Goal: Find contact information: Find contact information

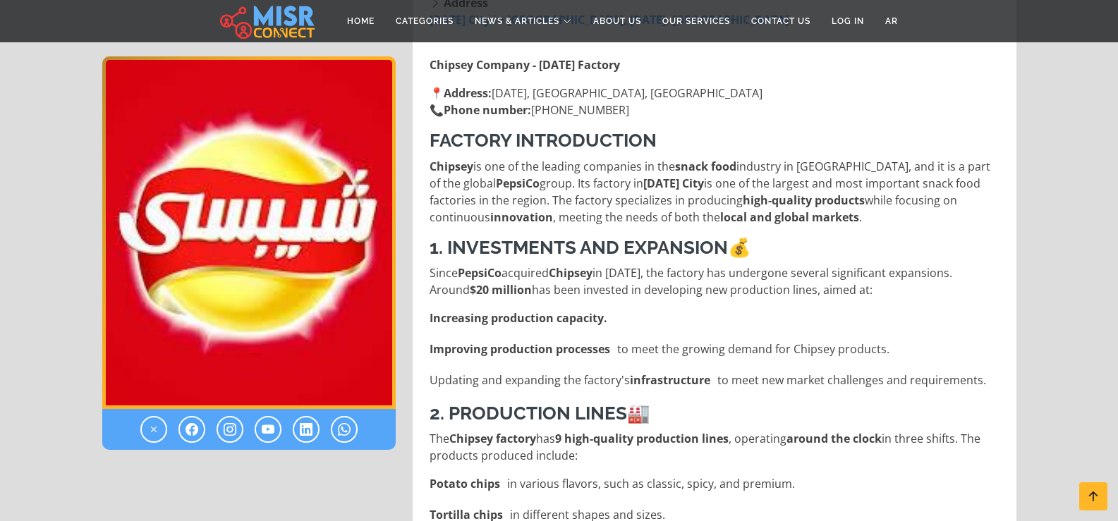
scroll to position [266, 0]
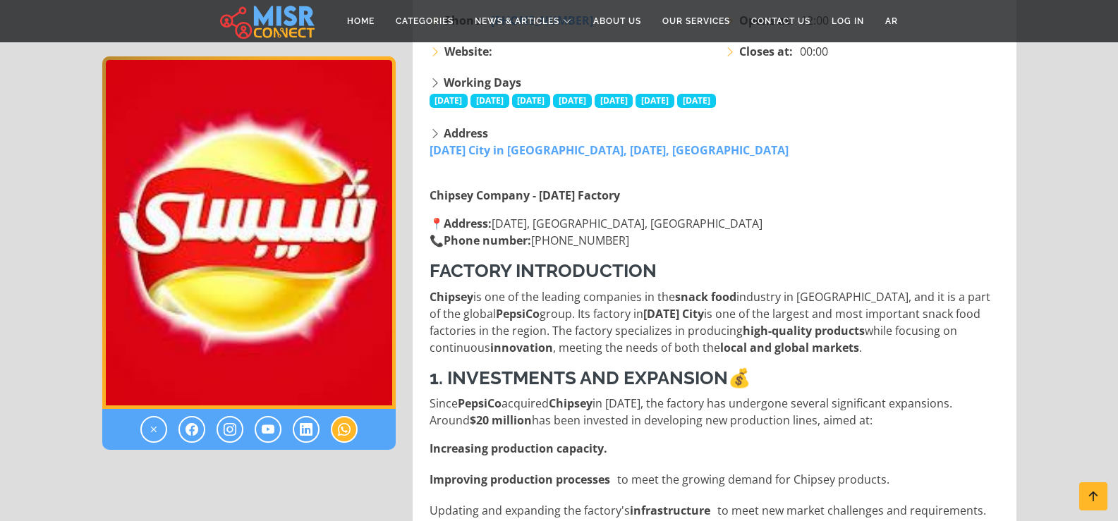
click at [343, 430] on icon at bounding box center [344, 429] width 13 height 17
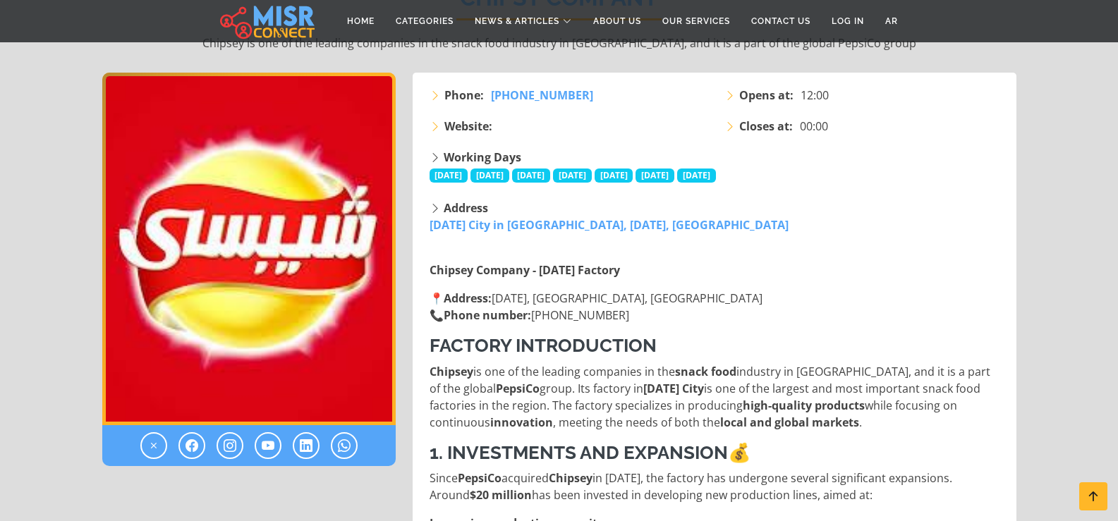
scroll to position [282, 0]
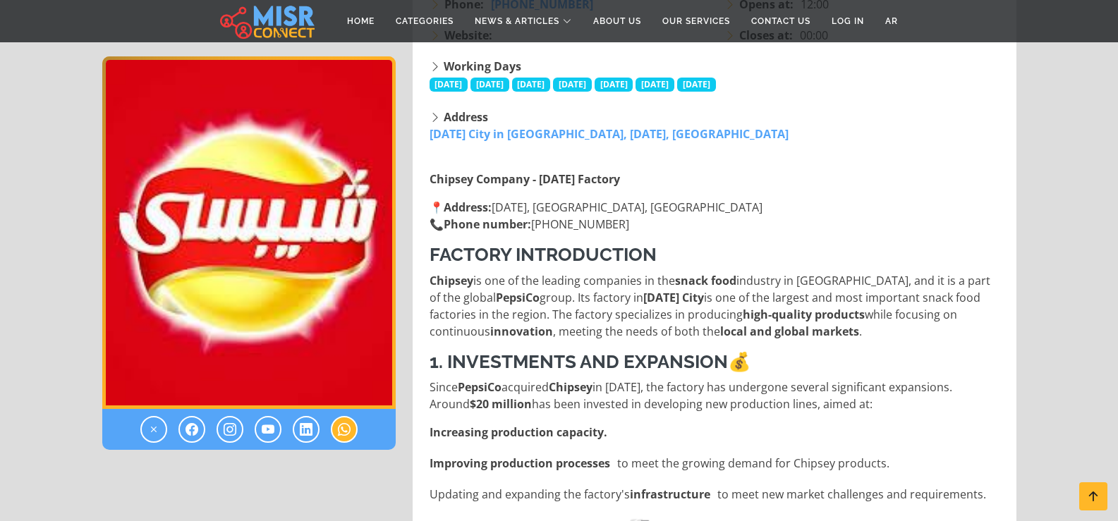
click at [339, 425] on icon at bounding box center [344, 429] width 13 height 17
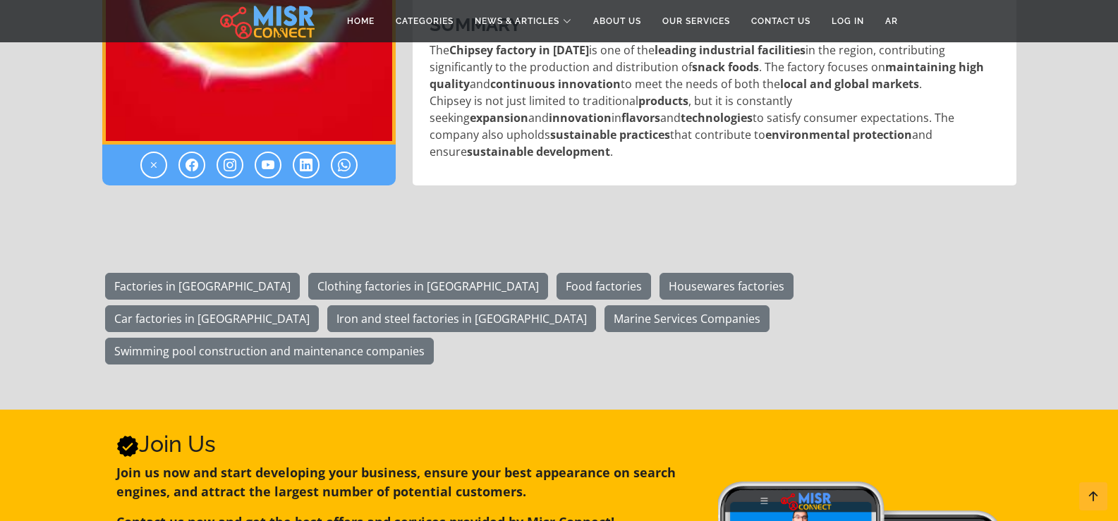
scroll to position [1975, 0]
